Goal: Check status: Check status

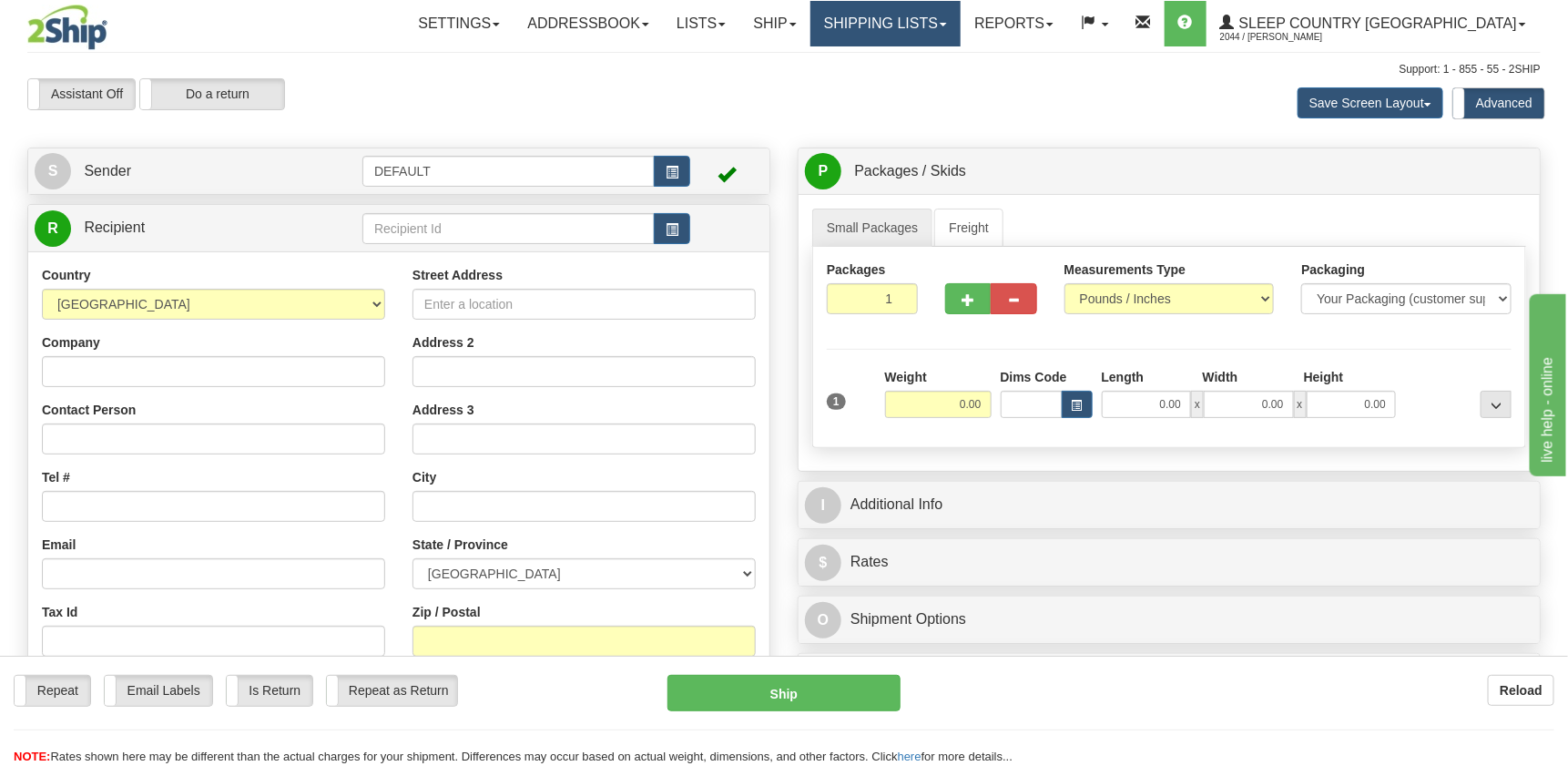
click at [961, 28] on link "Shipping lists" at bounding box center [885, 23] width 150 height 45
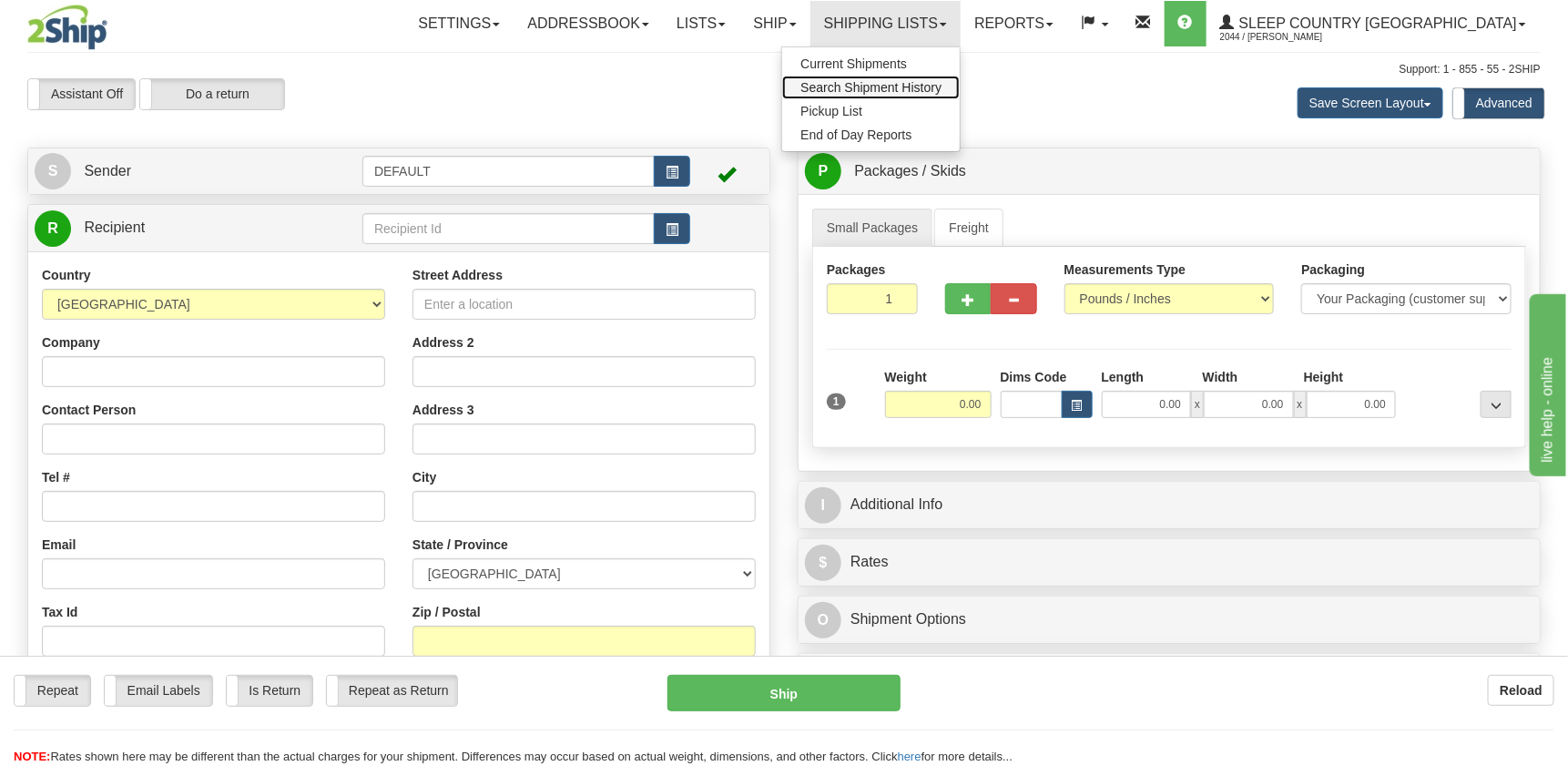
click at [941, 87] on span "Search Shipment History" at bounding box center [870, 88] width 141 height 15
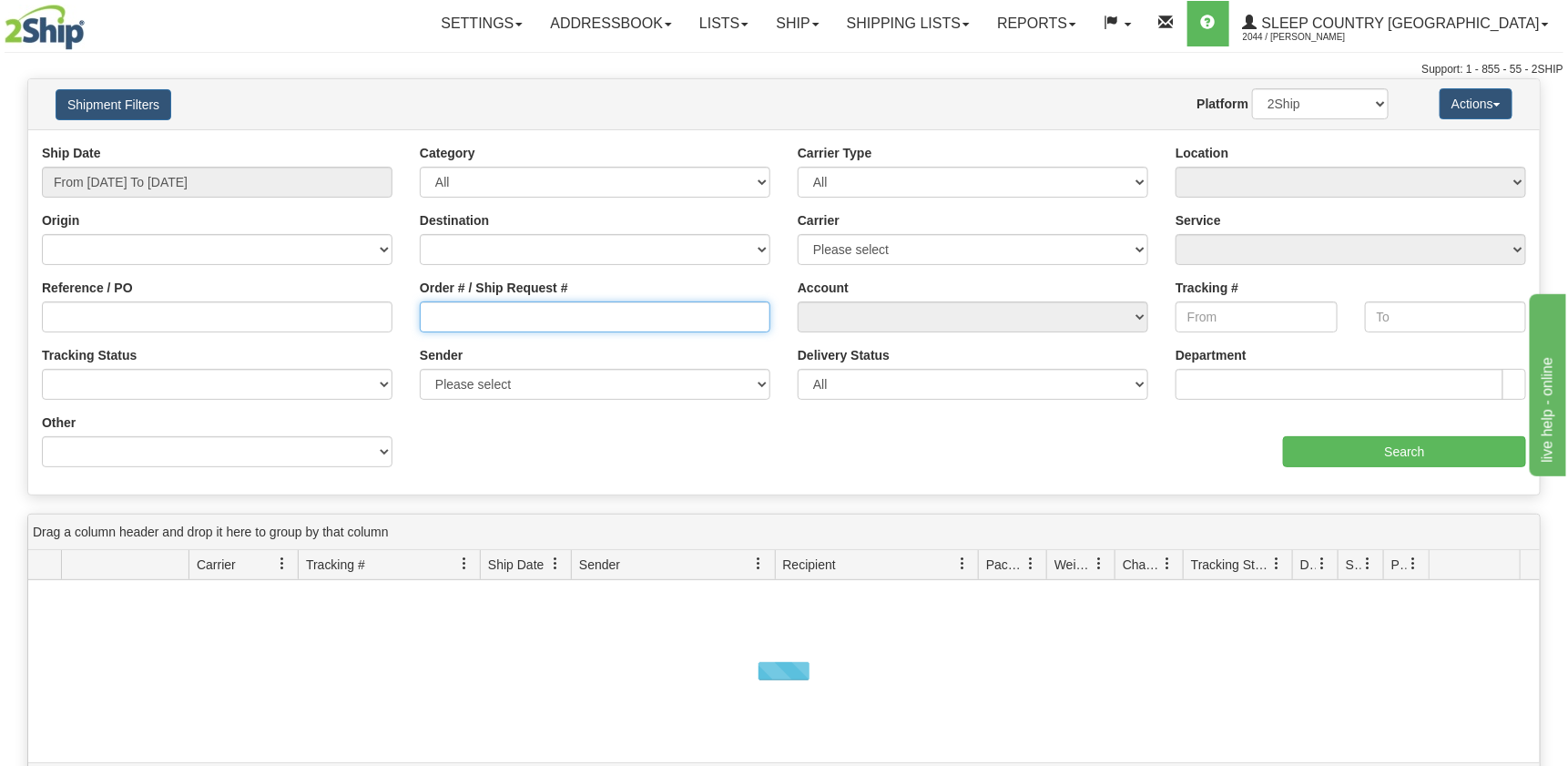
click at [462, 319] on input "Order # / Ship Request #" at bounding box center [595, 317] width 351 height 31
paste input "1060016"
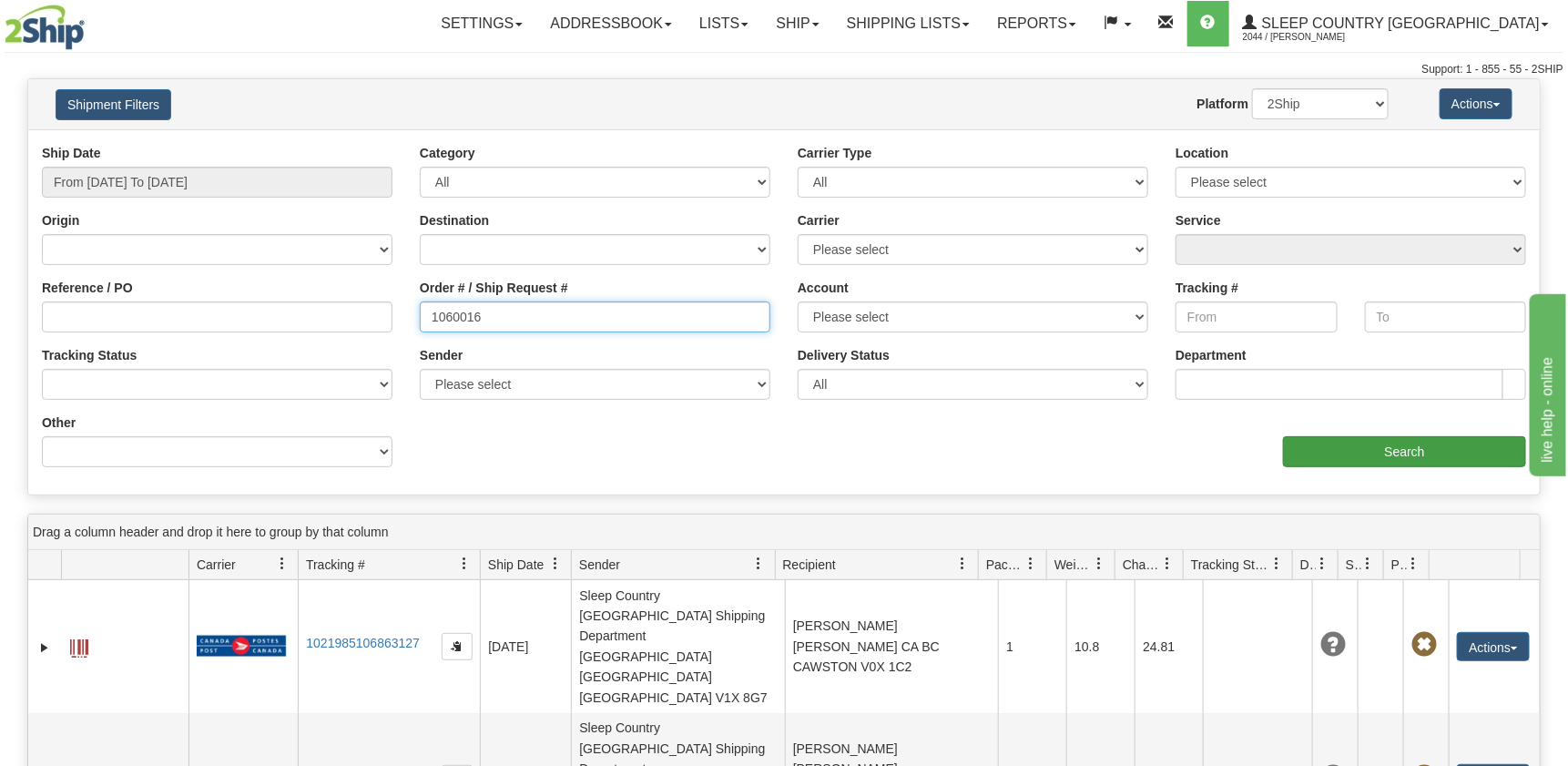
type input "1060016"
click at [1339, 453] on input "Search" at bounding box center [1404, 452] width 243 height 31
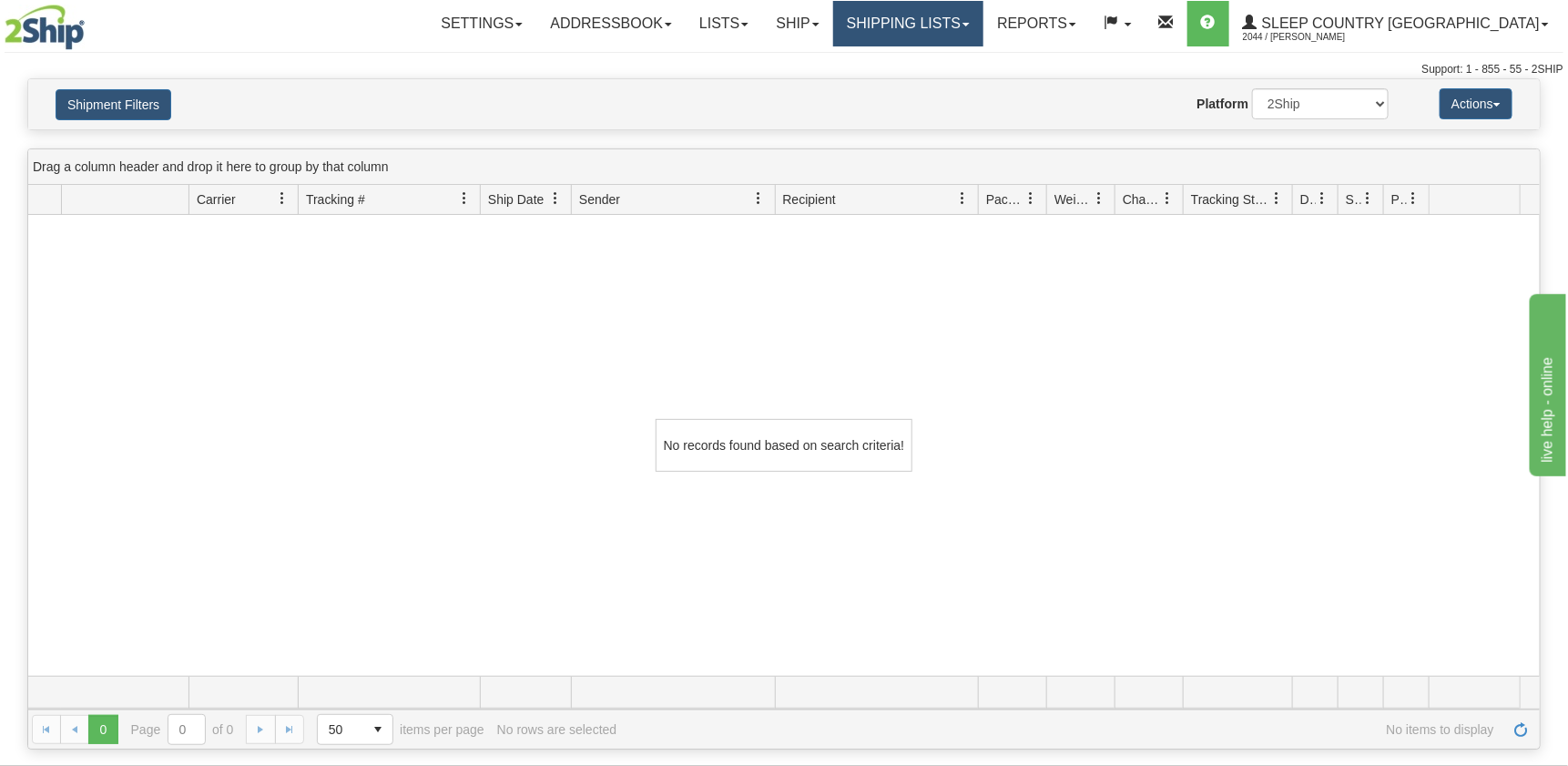
click at [984, 28] on link "Shipping lists" at bounding box center [908, 23] width 150 height 45
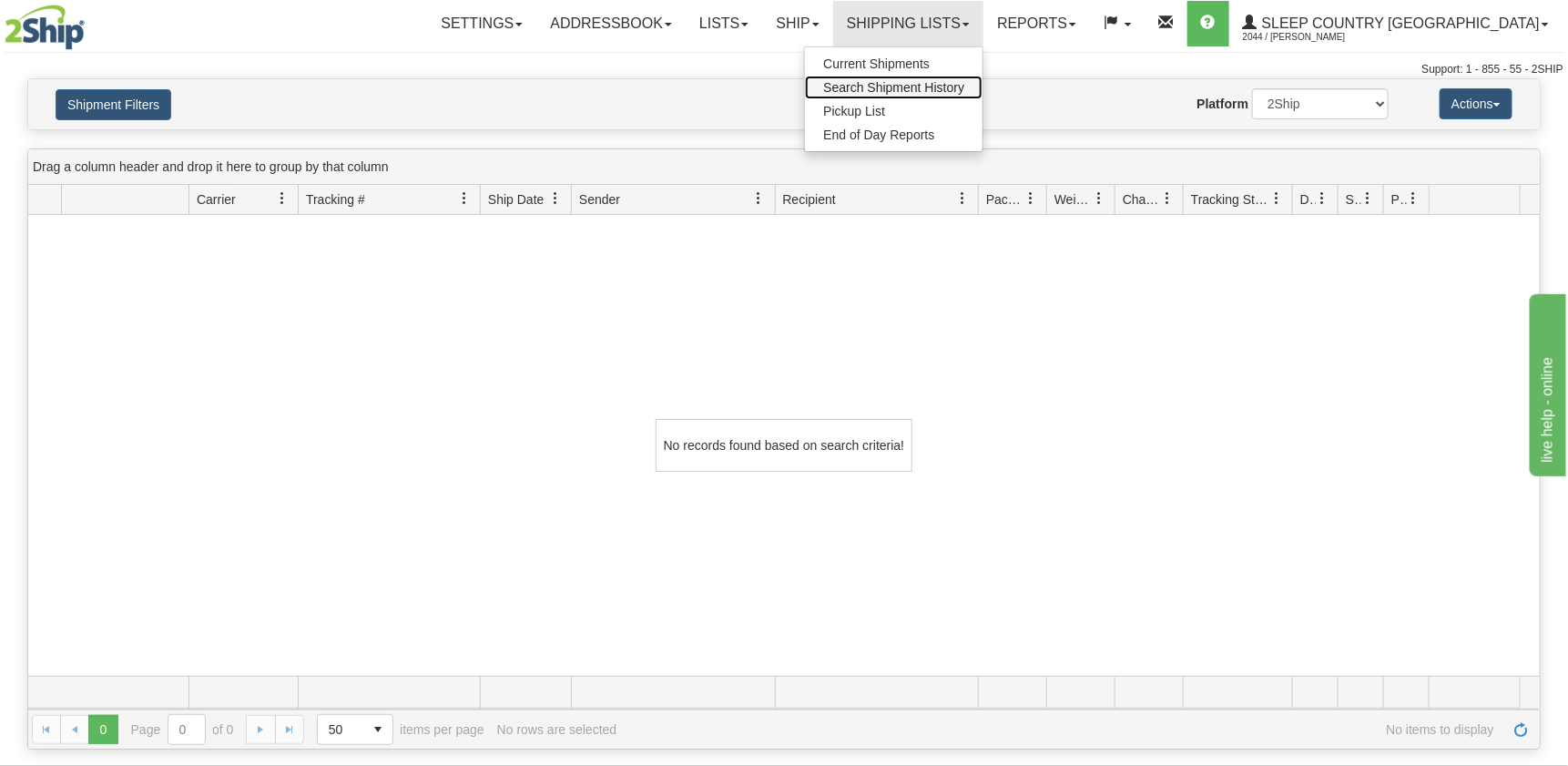
click at [964, 85] on span "Search Shipment History" at bounding box center [893, 88] width 141 height 15
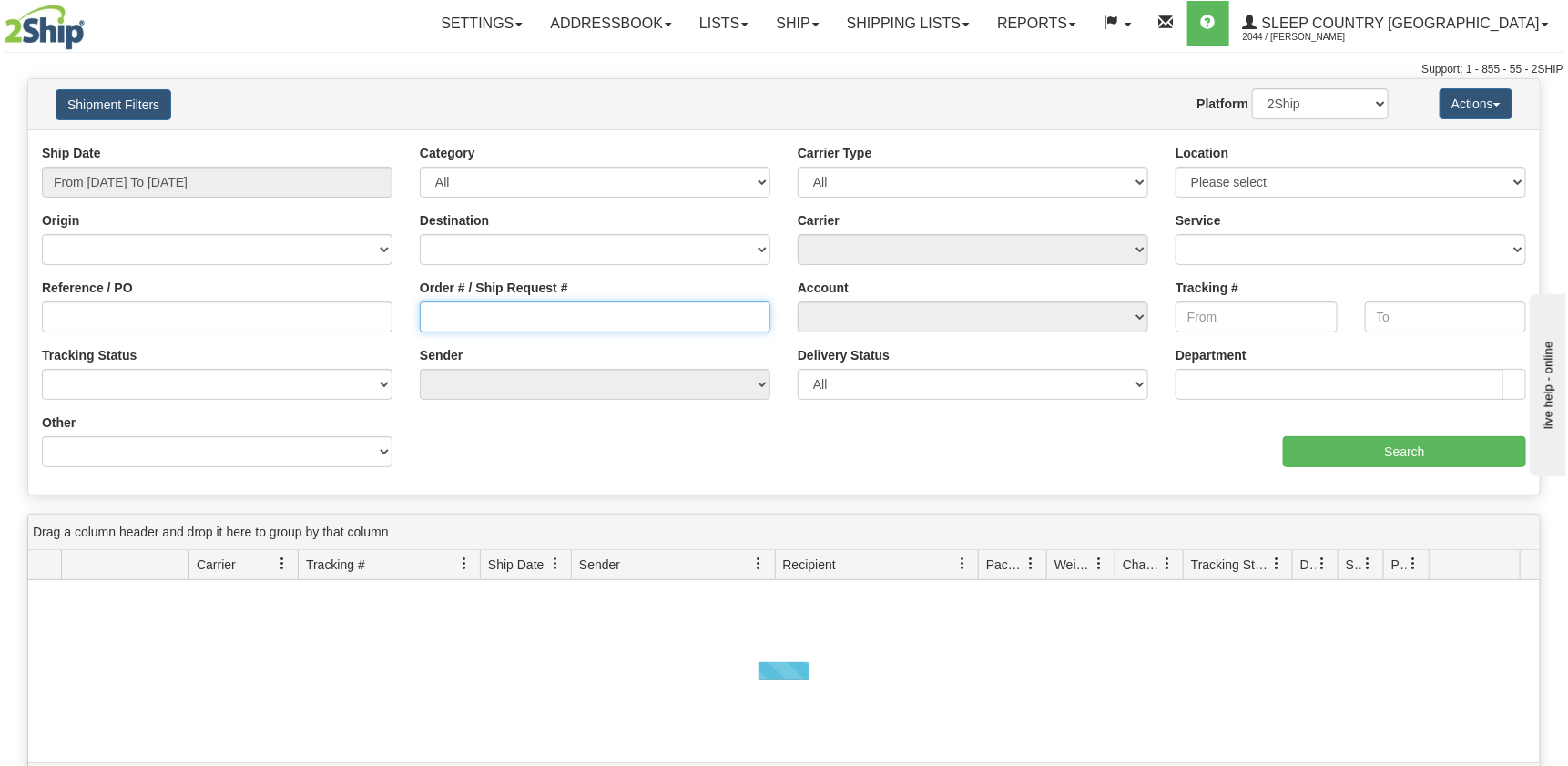
click at [472, 320] on input "Order # / Ship Request #" at bounding box center [595, 317] width 351 height 31
paste input "1060016"
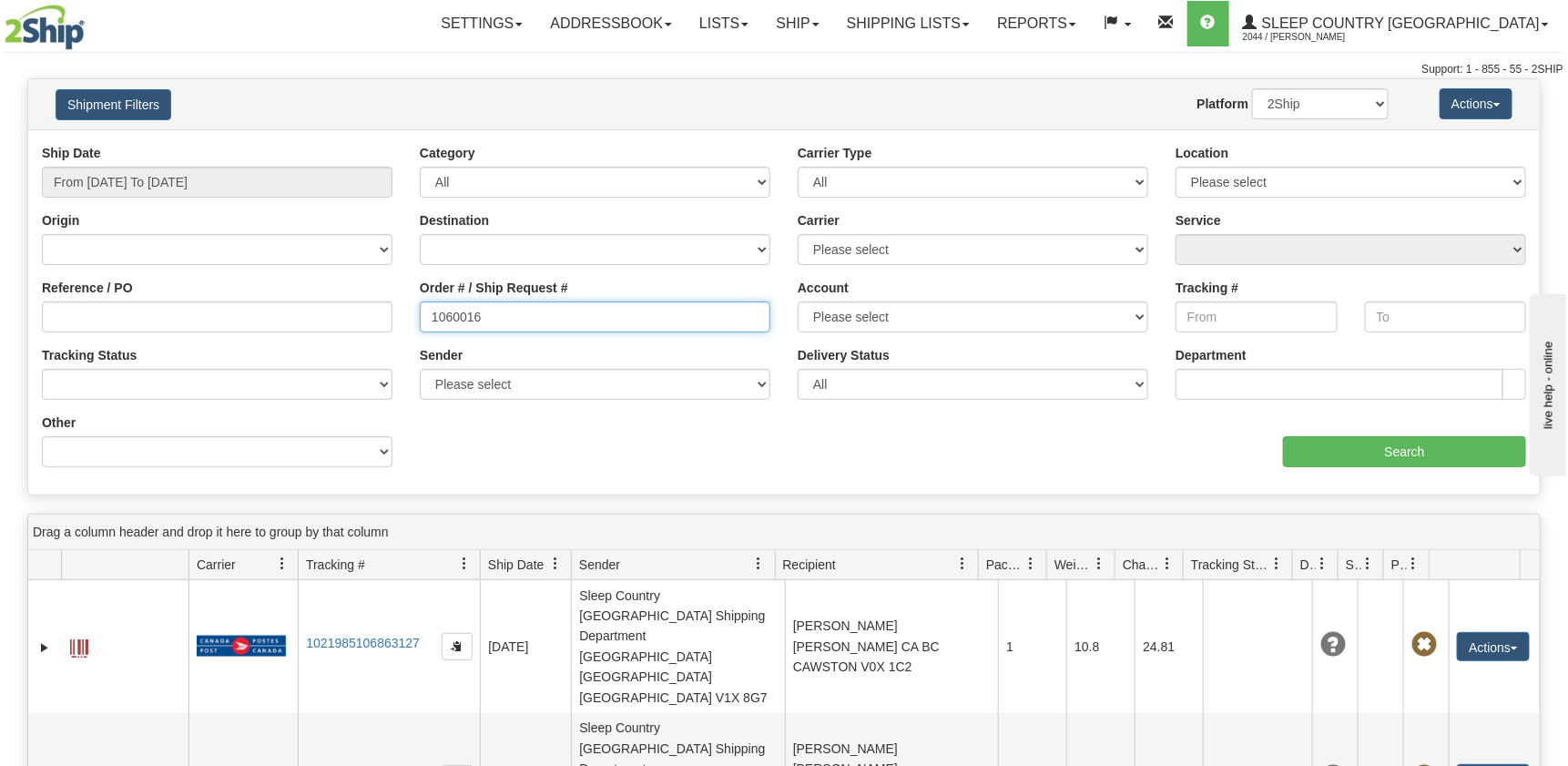
type input "1060016"
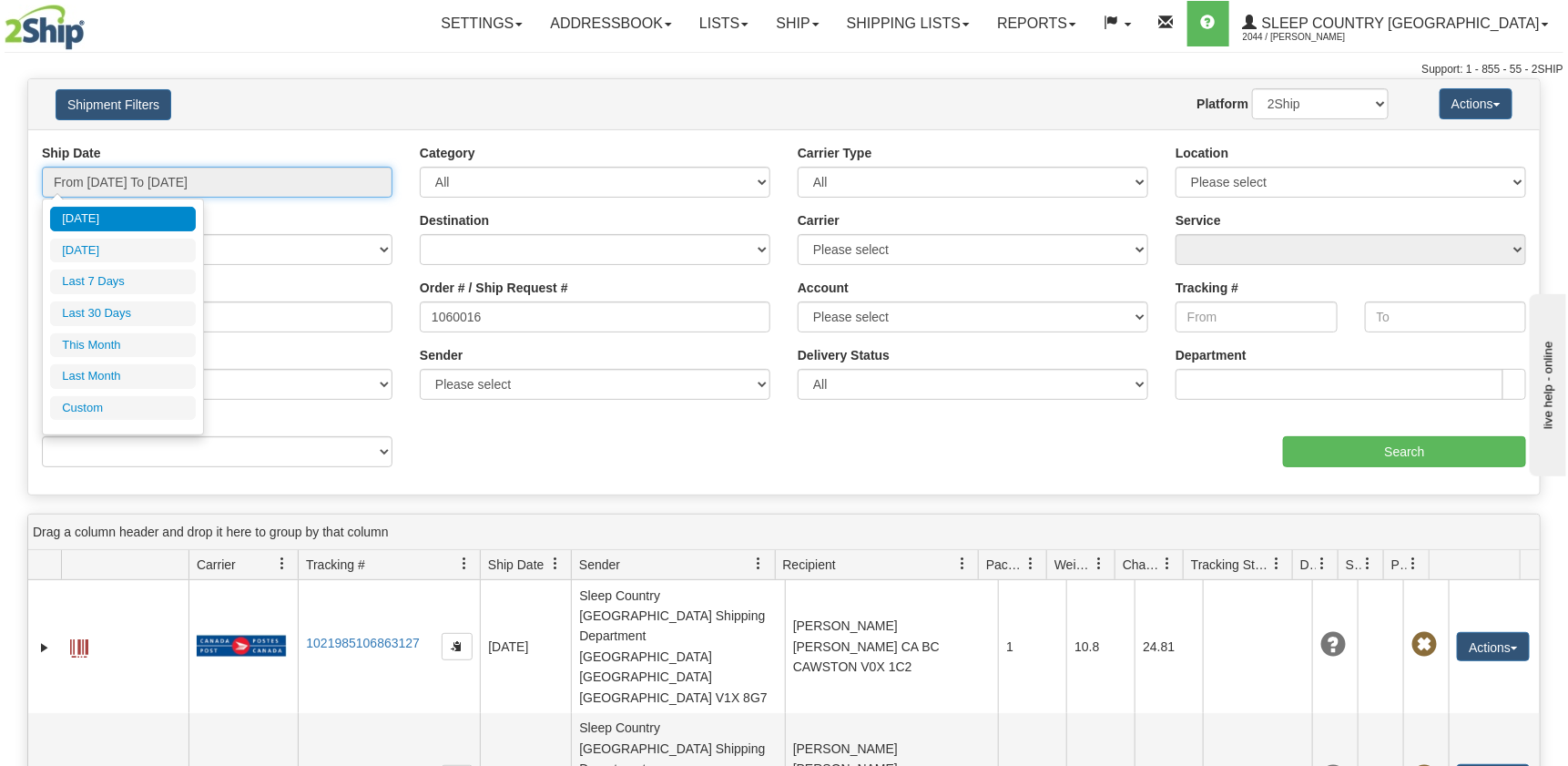
click at [114, 173] on input "From 09/30/2025 To 10/01/2025" at bounding box center [217, 183] width 351 height 31
click at [130, 275] on li "Last 7 Days" at bounding box center [123, 281] width 146 height 25
type input "From 09/25/2025 To 10/01/2025"
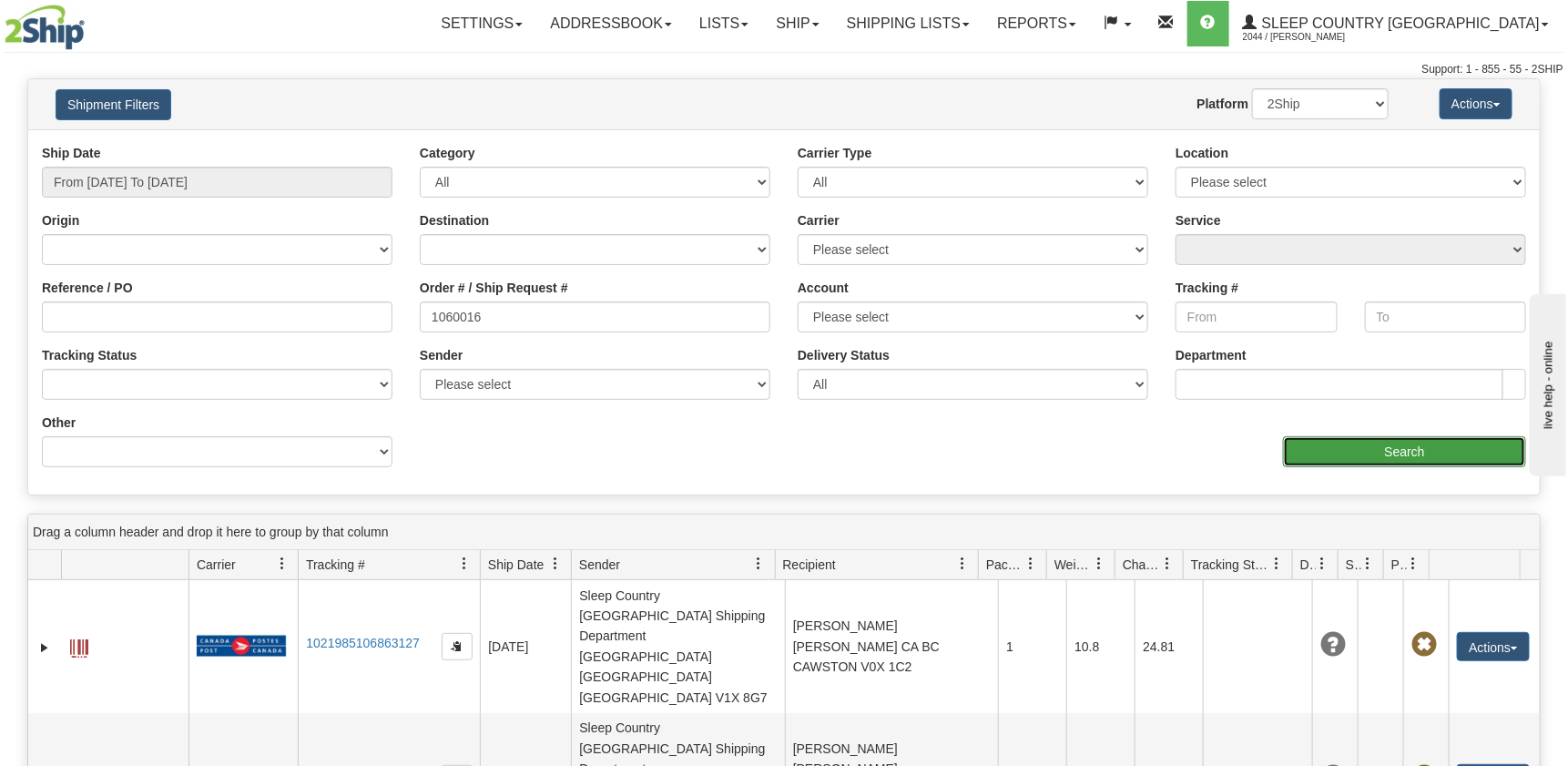
click at [1340, 443] on input "Search" at bounding box center [1404, 452] width 243 height 31
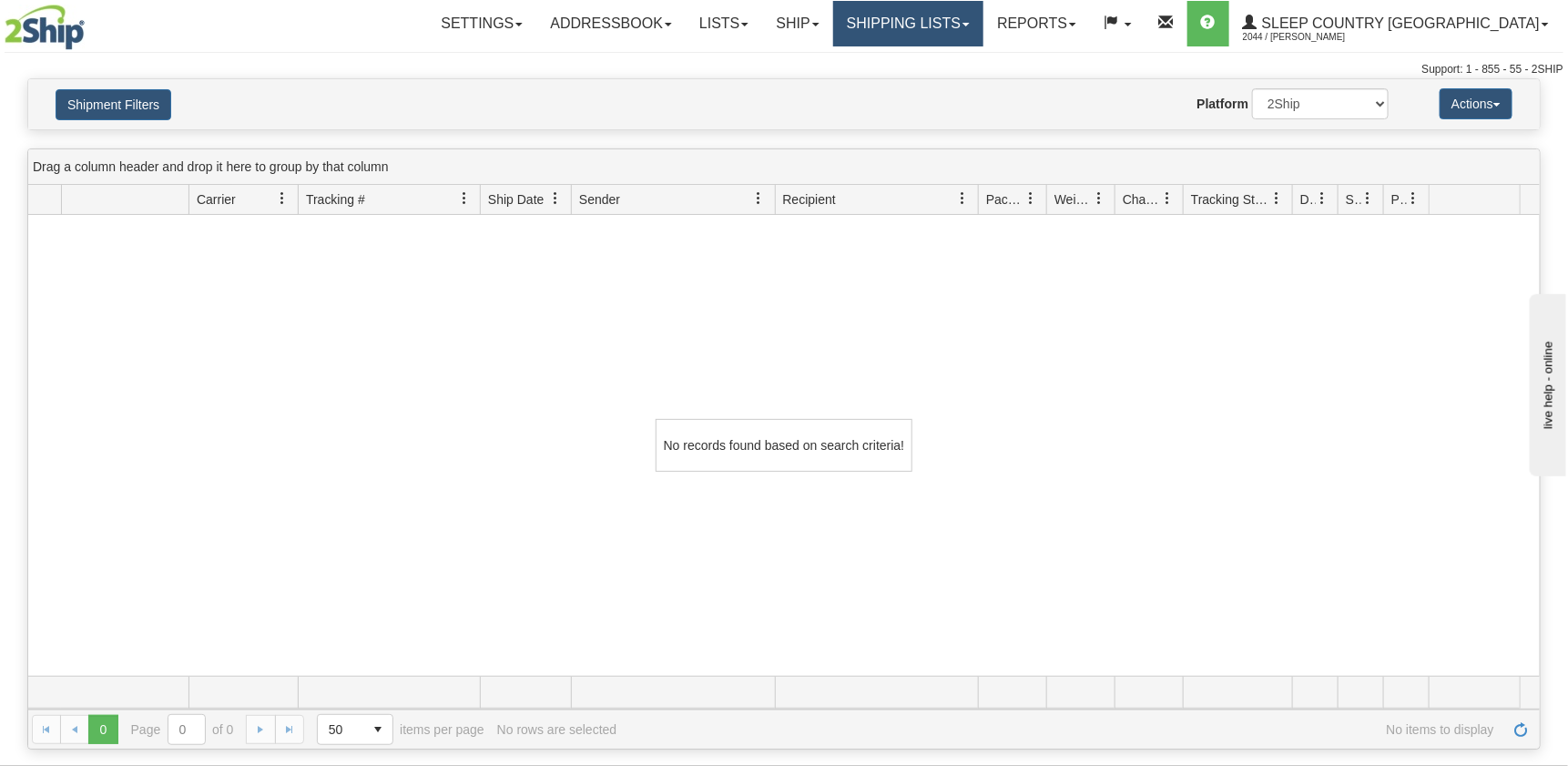
click at [976, 25] on link "Shipping lists" at bounding box center [908, 23] width 150 height 45
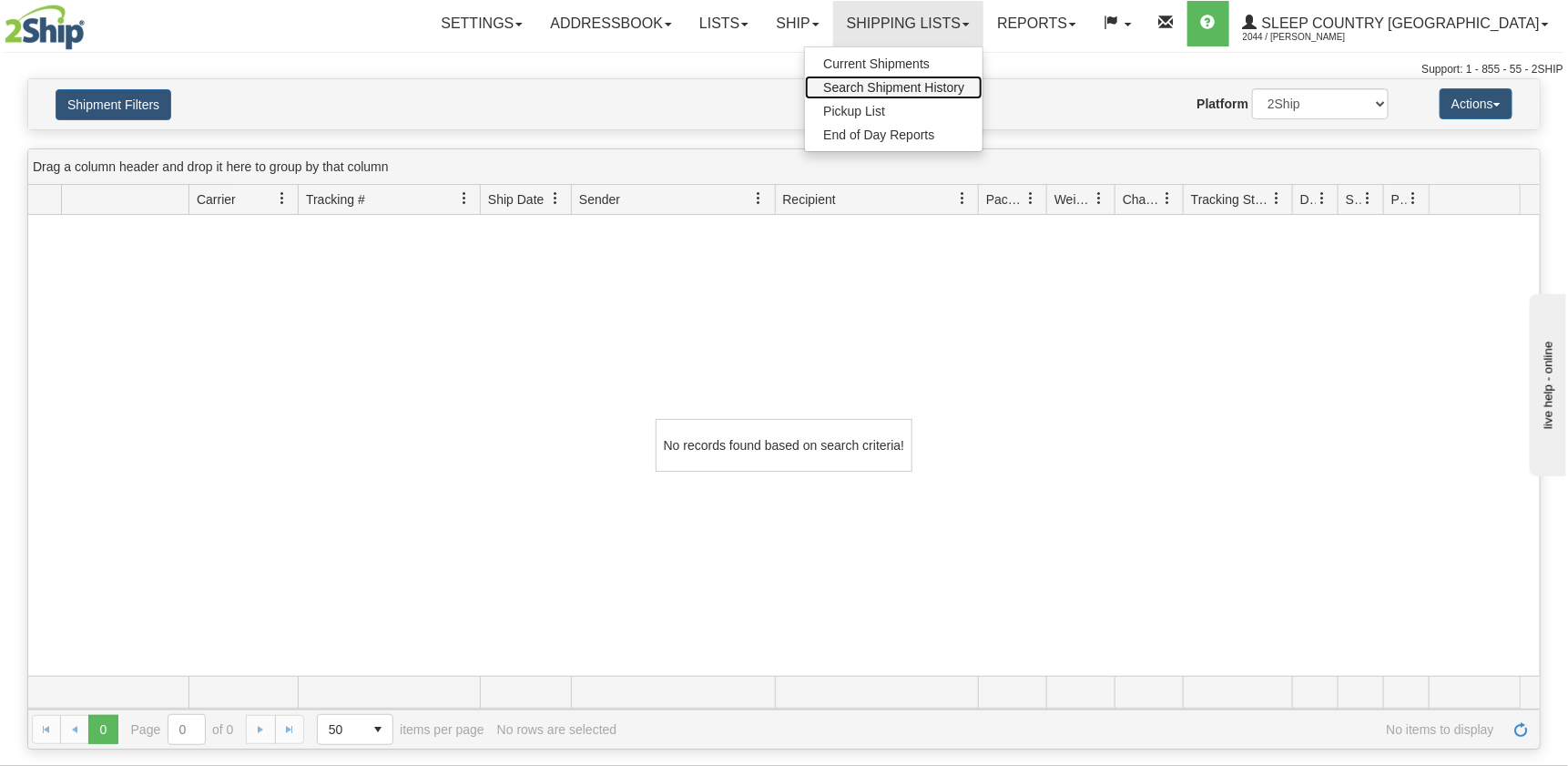
click at [964, 87] on span "Search Shipment History" at bounding box center [893, 88] width 141 height 15
